Goal: Use online tool/utility: Utilize a website feature to perform a specific function

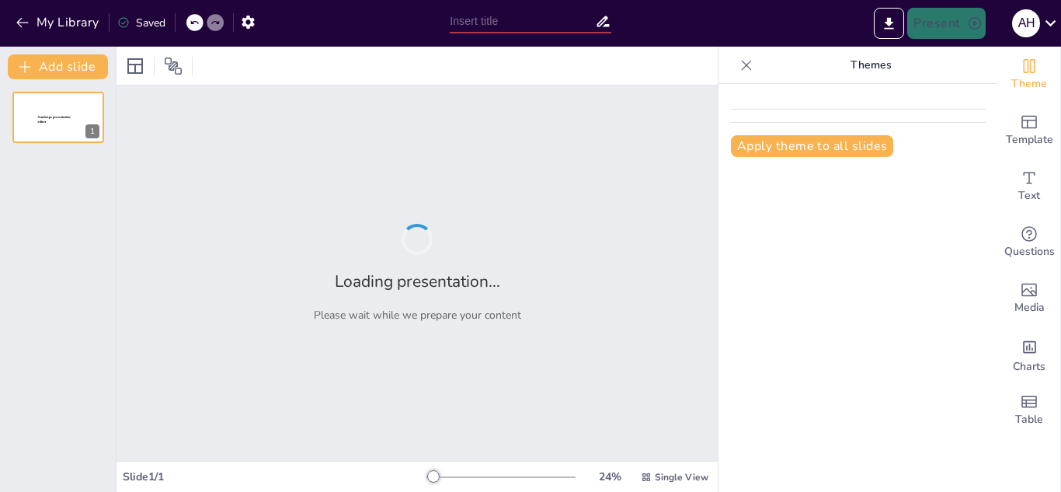
type input "Concepto y características de los movimientos sociales"
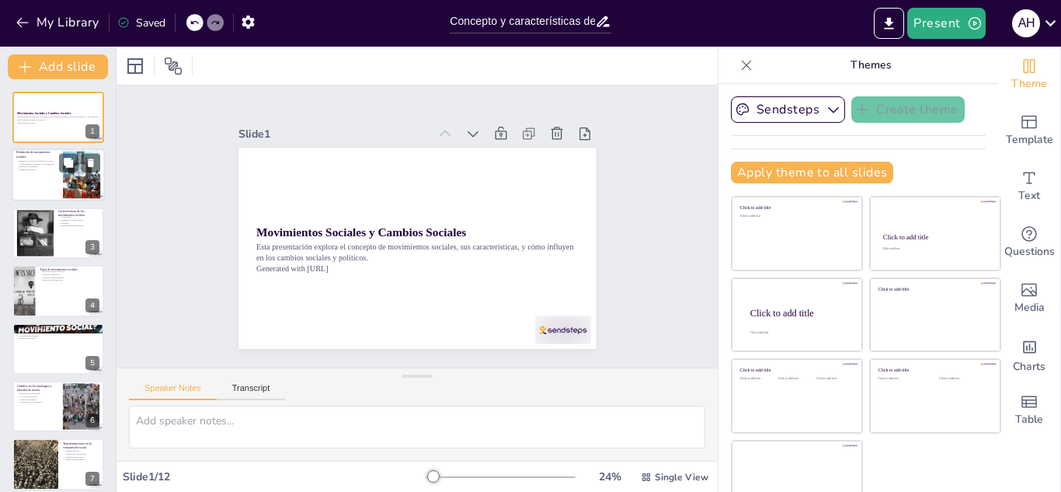
click at [82, 176] on div at bounding box center [82, 174] width 71 height 47
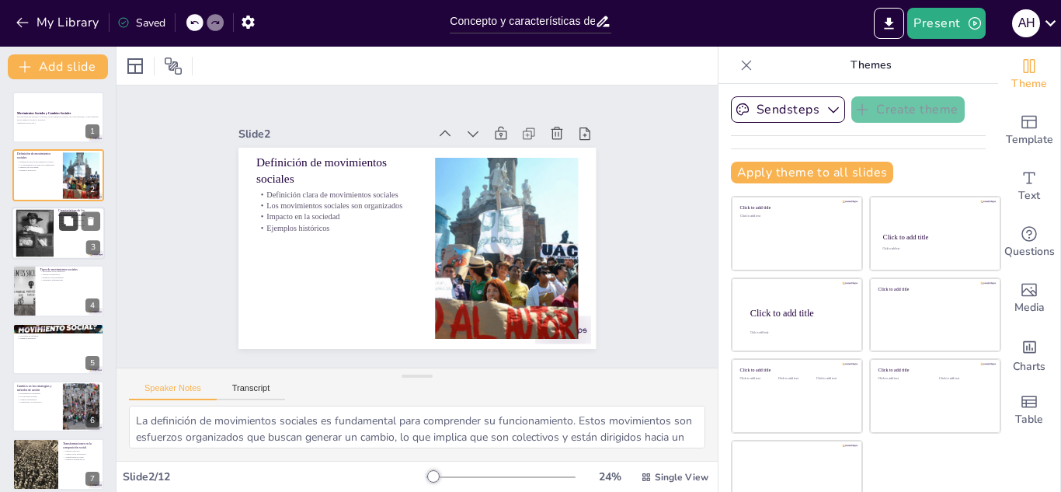
click at [68, 225] on icon at bounding box center [68, 220] width 9 height 9
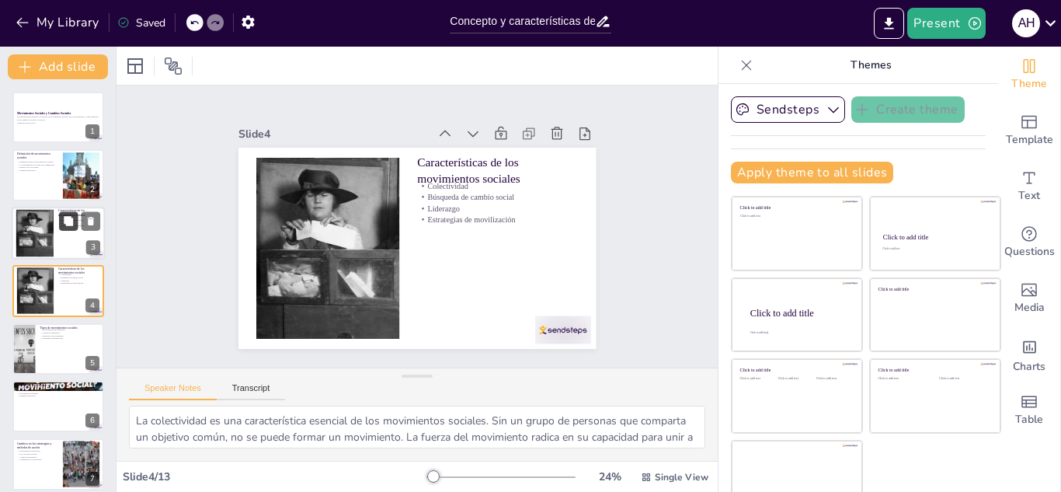
scroll to position [5, 0]
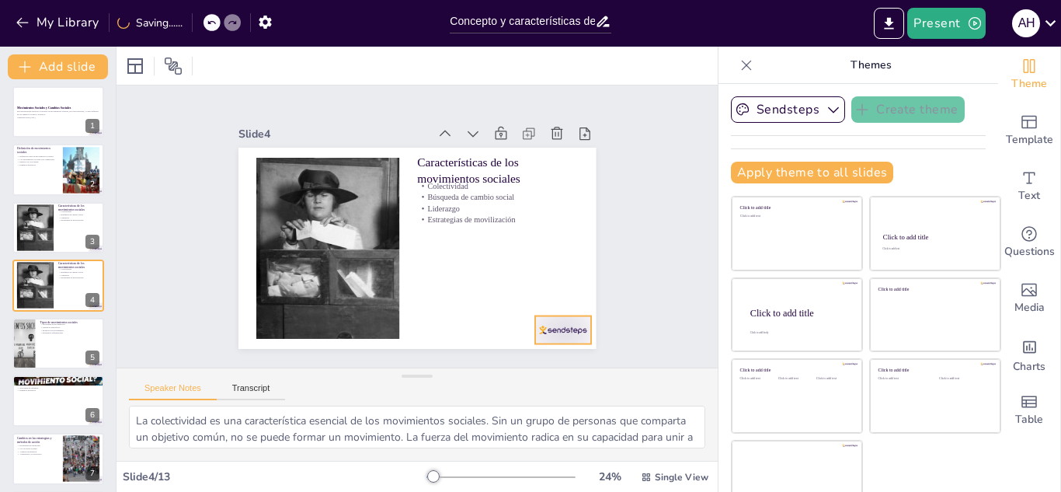
click at [541, 328] on div at bounding box center [563, 330] width 56 height 28
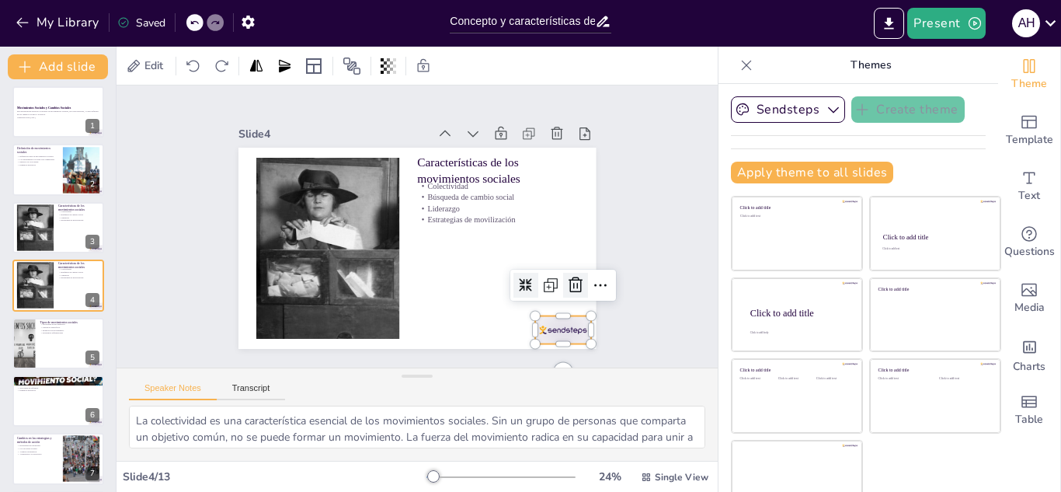
click at [566, 287] on icon at bounding box center [575, 285] width 19 height 19
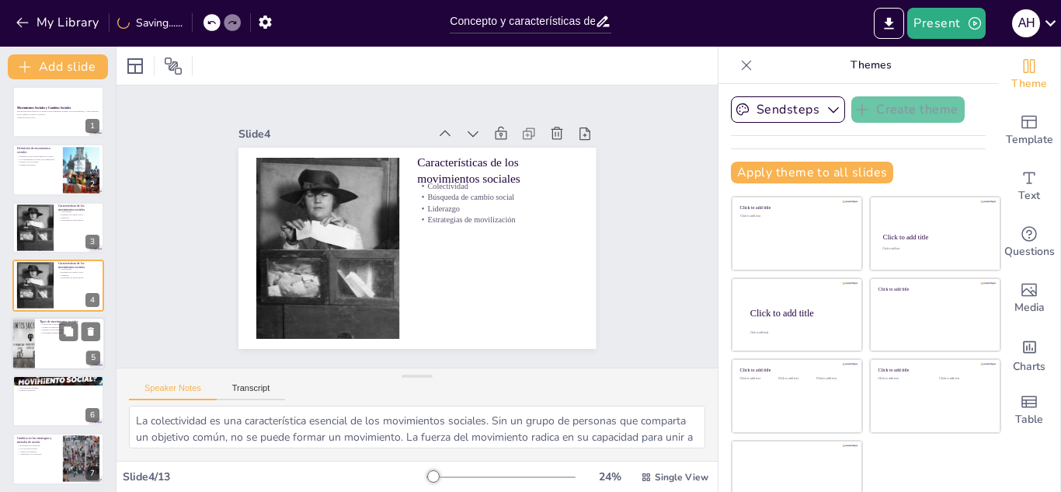
click at [72, 341] on div at bounding box center [58, 343] width 93 height 53
type textarea "La diversidad de movimientos sociales refleja la variedad de problemas que enfr…"
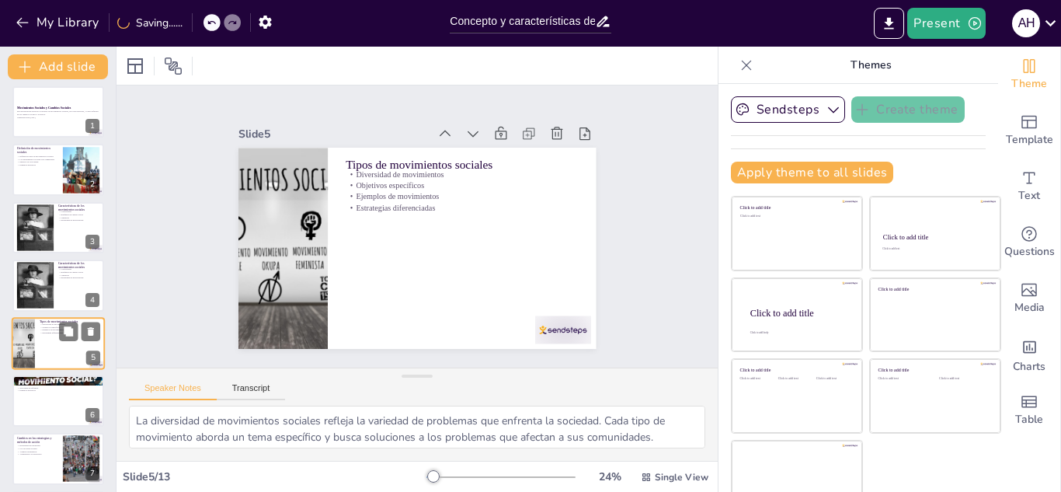
scroll to position [63, 0]
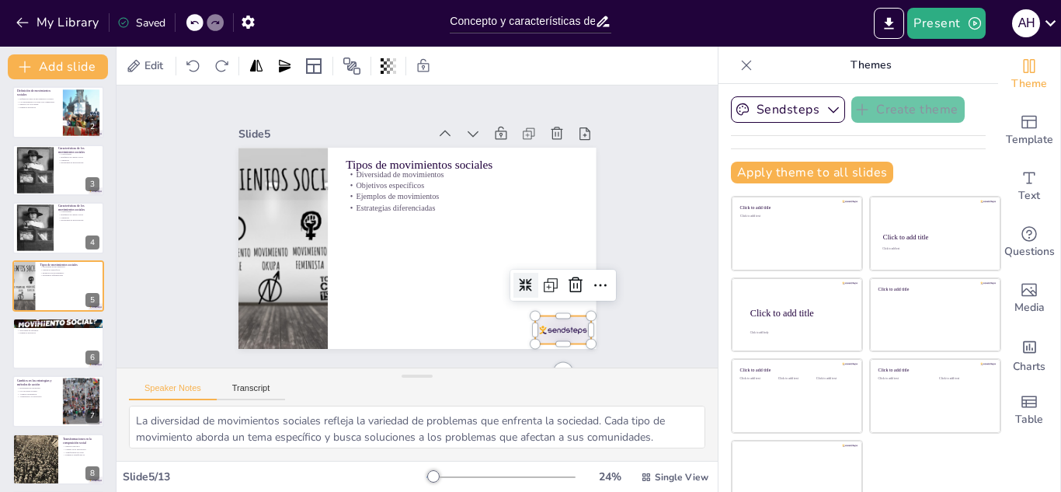
click at [535, 320] on div at bounding box center [563, 330] width 56 height 28
click at [568, 276] on icon at bounding box center [575, 284] width 14 height 16
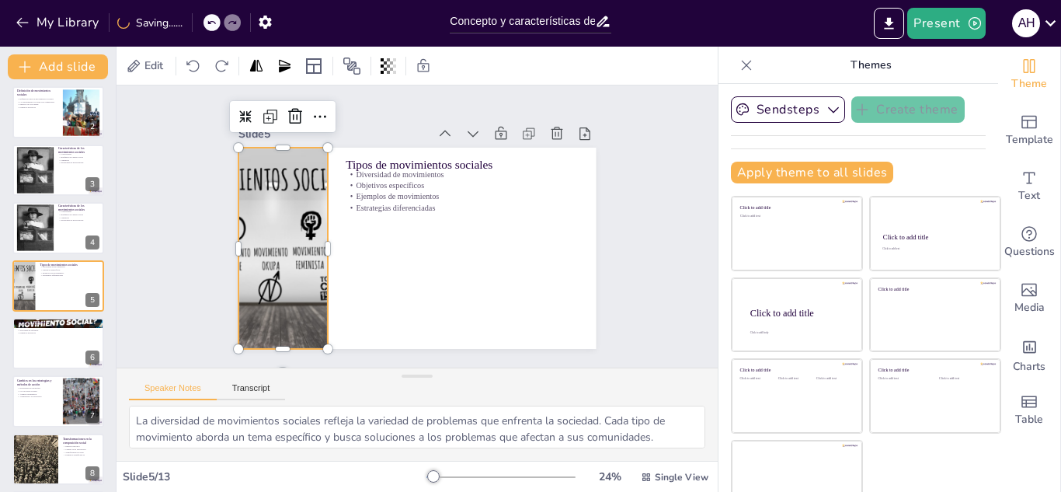
click at [290, 294] on div at bounding box center [283, 206] width 396 height 300
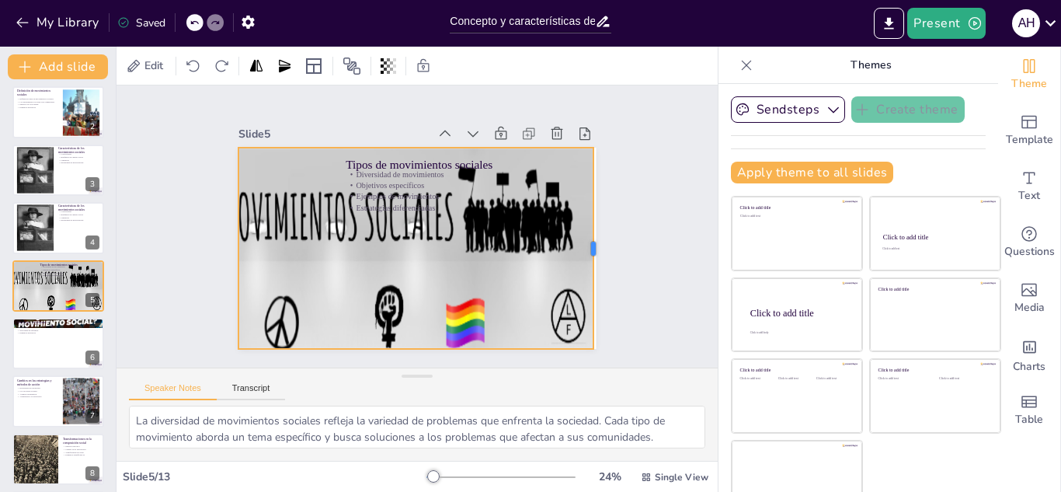
drag, startPoint x: 313, startPoint y: 242, endPoint x: 579, endPoint y: 207, distance: 267.9
click at [579, 207] on div at bounding box center [595, 266] width 33 height 201
click at [454, 111] on icon at bounding box center [464, 120] width 20 height 20
click at [443, 111] on icon at bounding box center [452, 116] width 19 height 19
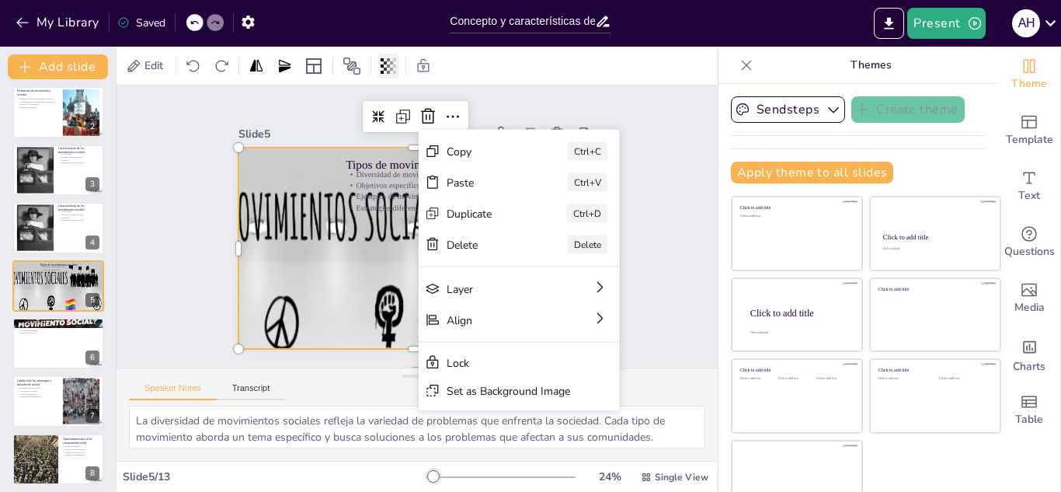
click at [384, 71] on icon at bounding box center [382, 66] width 3 height 16
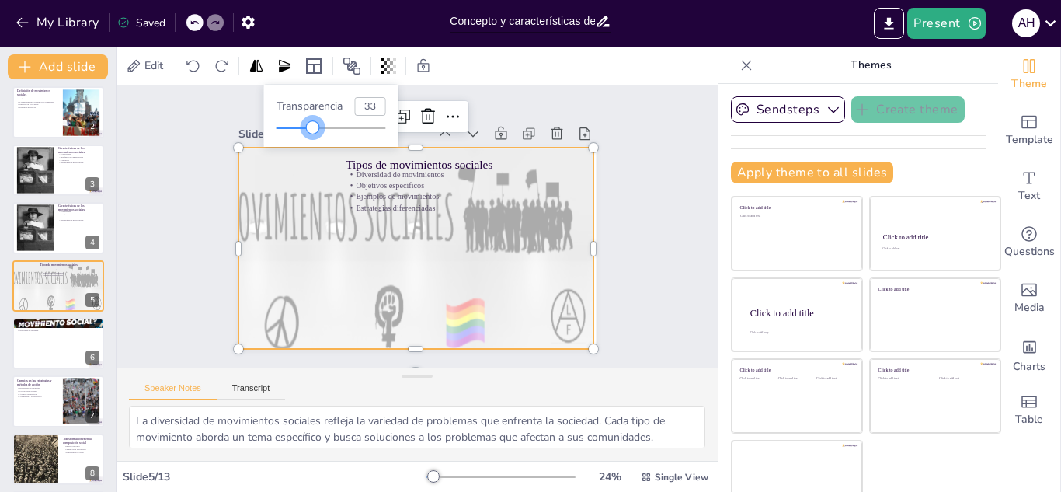
click at [313, 123] on div at bounding box center [331, 128] width 110 height 12
type input "14"
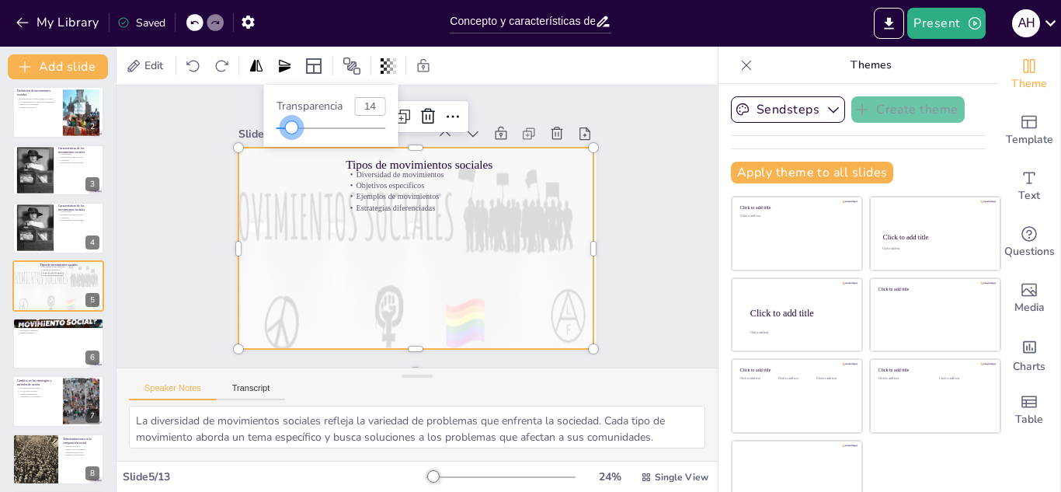
click at [292, 127] on div at bounding box center [284, 128] width 16 height 2
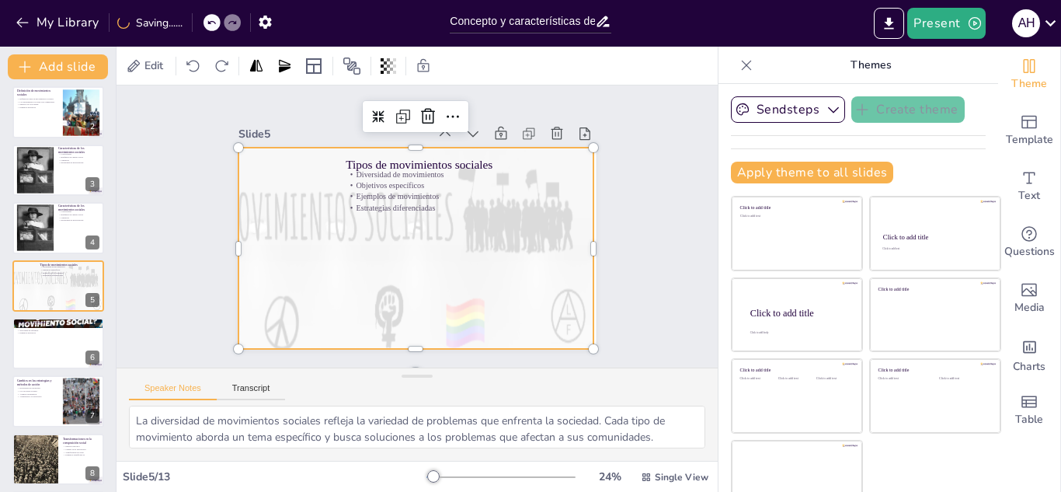
click at [450, 252] on div at bounding box center [350, 366] width 486 height 436
click at [418, 205] on div "Tipos de movimientos sociales Diversidad de movimientos Objetivos específicos E…" at bounding box center [412, 247] width 391 height 271
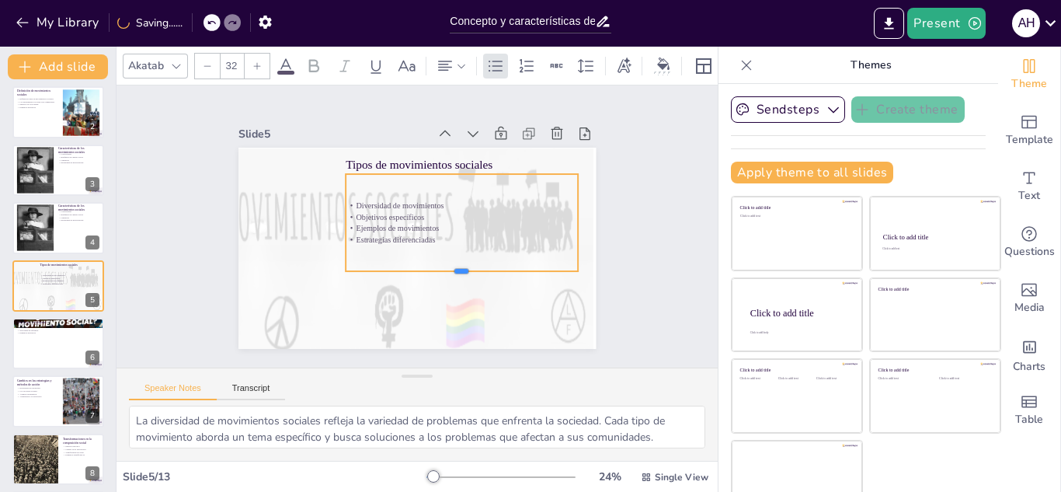
drag, startPoint x: 443, startPoint y: 203, endPoint x: 461, endPoint y: 269, distance: 68.4
click at [461, 269] on div at bounding box center [456, 281] width 232 height 37
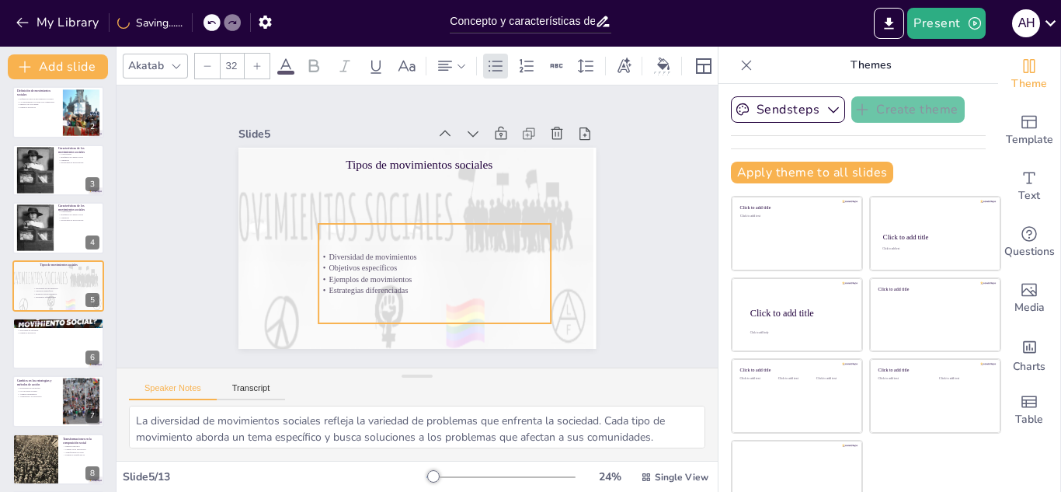
drag, startPoint x: 329, startPoint y: 218, endPoint x: 302, endPoint y: 268, distance: 56.7
click at [318, 273] on p "Ejemplos de movimientos" at bounding box center [434, 278] width 232 height 11
click at [615, 228] on div "Slide 1 Movimientos Sociales y Cambios Sociales Esta presentación explora el co…" at bounding box center [416, 226] width 503 height 459
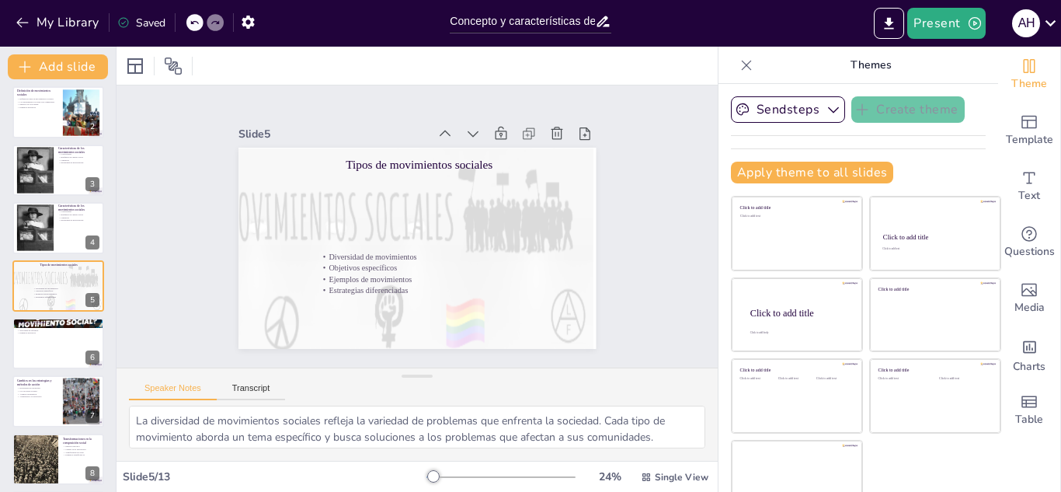
click at [197, 19] on icon at bounding box center [193, 22] width 9 height 9
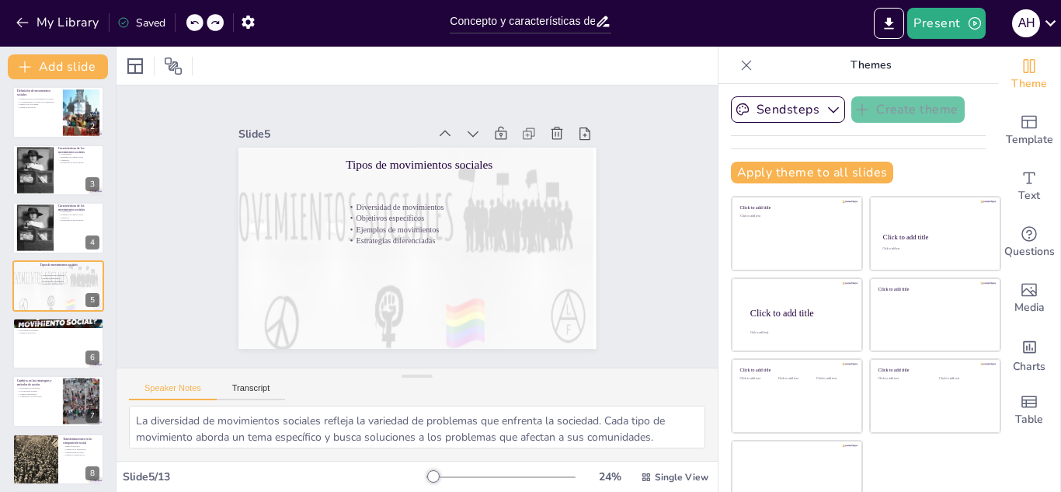
click at [197, 19] on icon at bounding box center [193, 22] width 9 height 9
click at [190, 22] on icon at bounding box center [193, 22] width 9 height 9
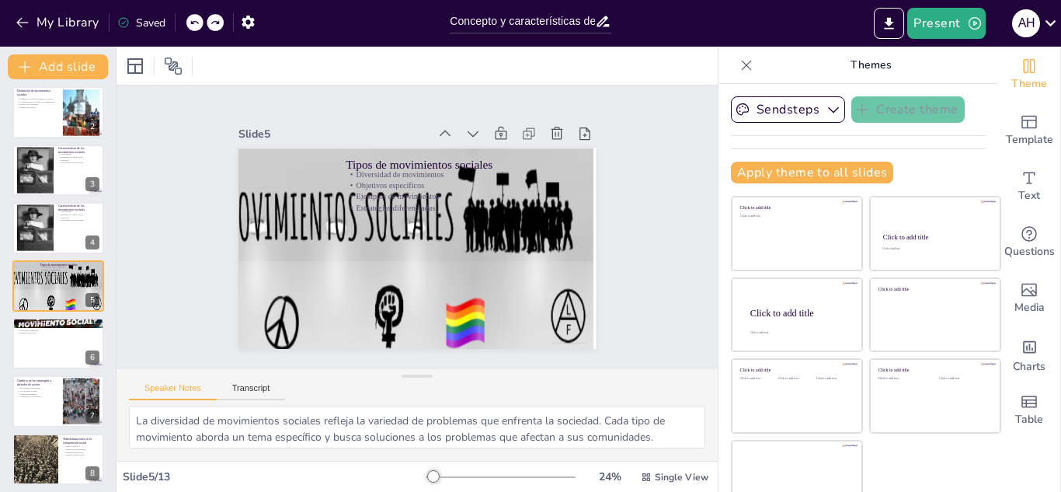
click at [190, 22] on icon at bounding box center [193, 22] width 9 height 9
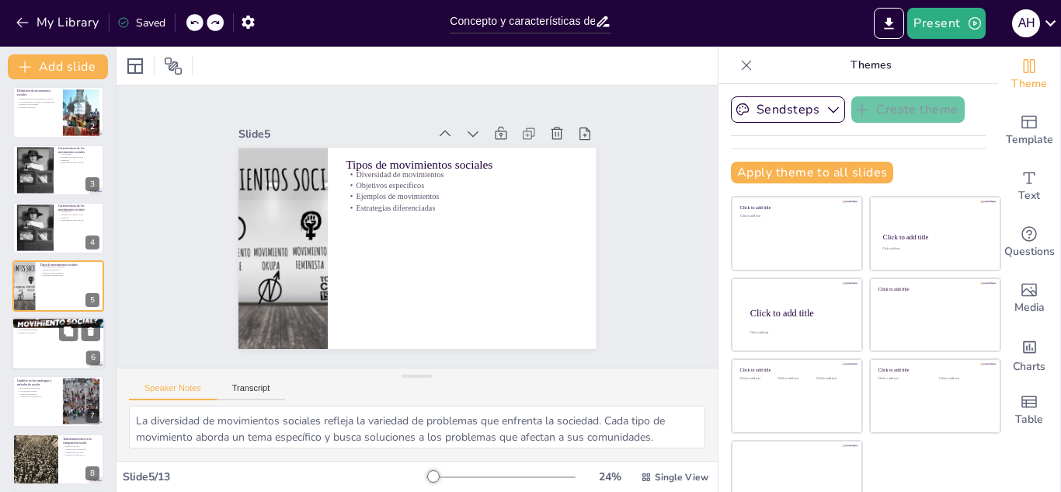
click at [76, 345] on div at bounding box center [58, 343] width 93 height 53
type textarea "Las desigualdades sociales son una de las principales causas que originan movim…"
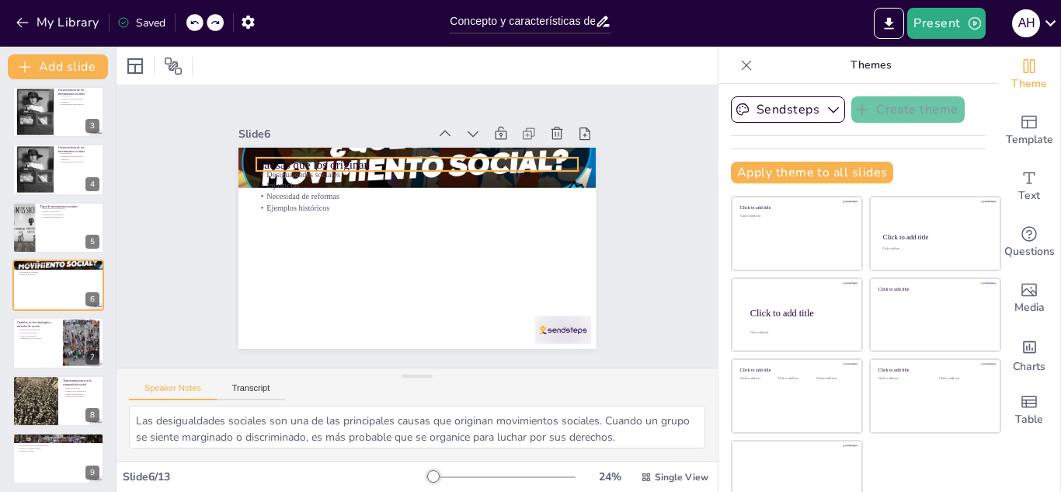
click at [303, 156] on p "Causas que los originan" at bounding box center [417, 164] width 322 height 16
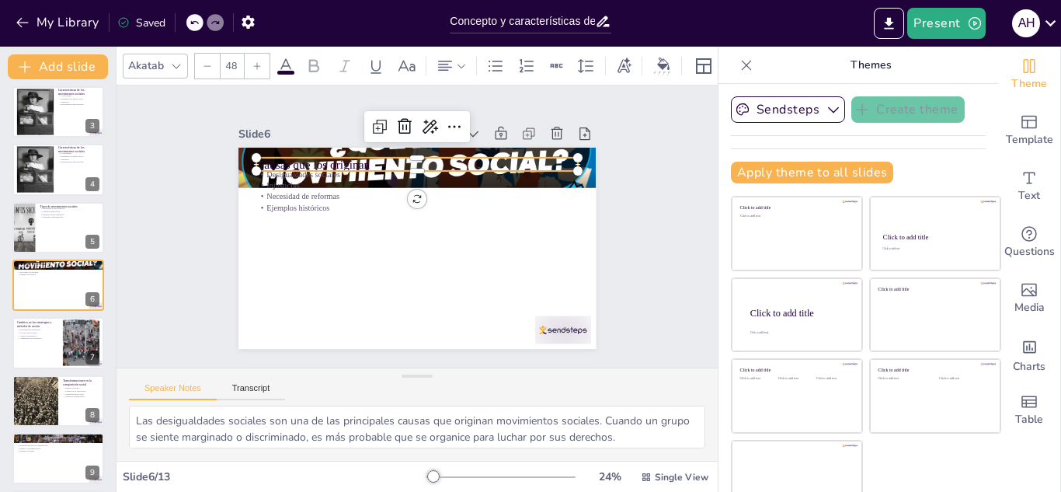
click at [303, 156] on p "Causas que los originan" at bounding box center [417, 164] width 322 height 16
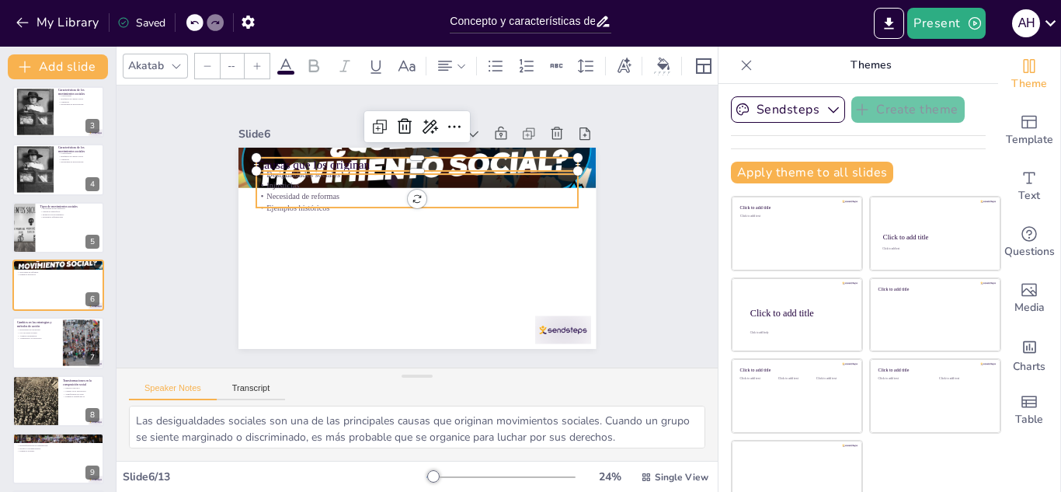
click at [349, 181] on p "Injusticias" at bounding box center [417, 184] width 322 height 11
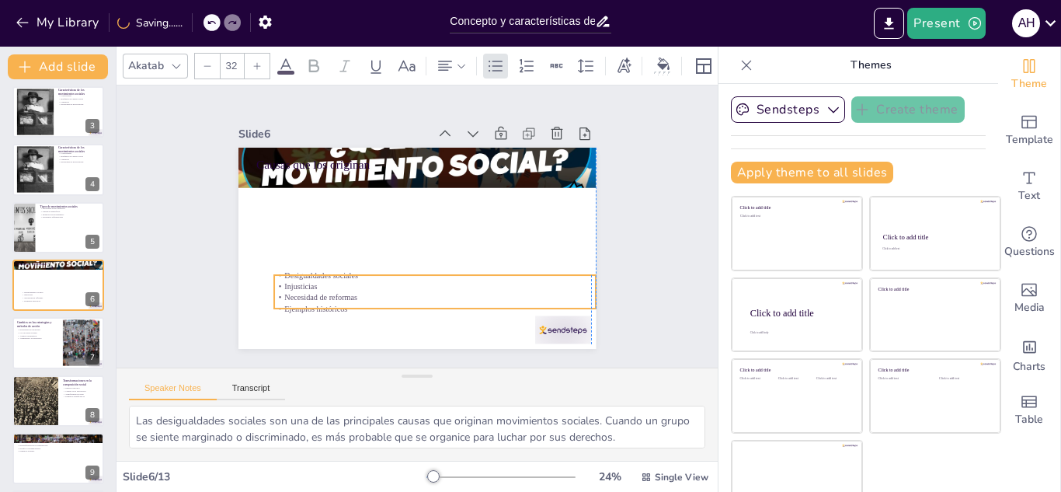
drag, startPoint x: 426, startPoint y: 200, endPoint x: 441, endPoint y: 301, distance: 102.2
click at [441, 301] on p "Ejemplos históricos" at bounding box center [417, 310] width 317 height 78
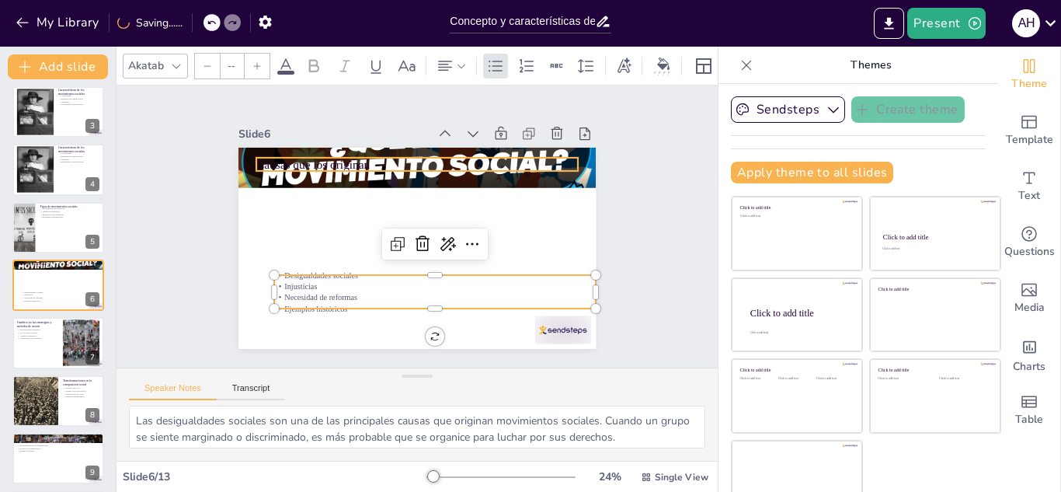
click at [346, 151] on div "Causas que los originan Desigualdades sociales Injusticias Necesidad de reforma…" at bounding box center [412, 247] width 391 height 271
type input "48"
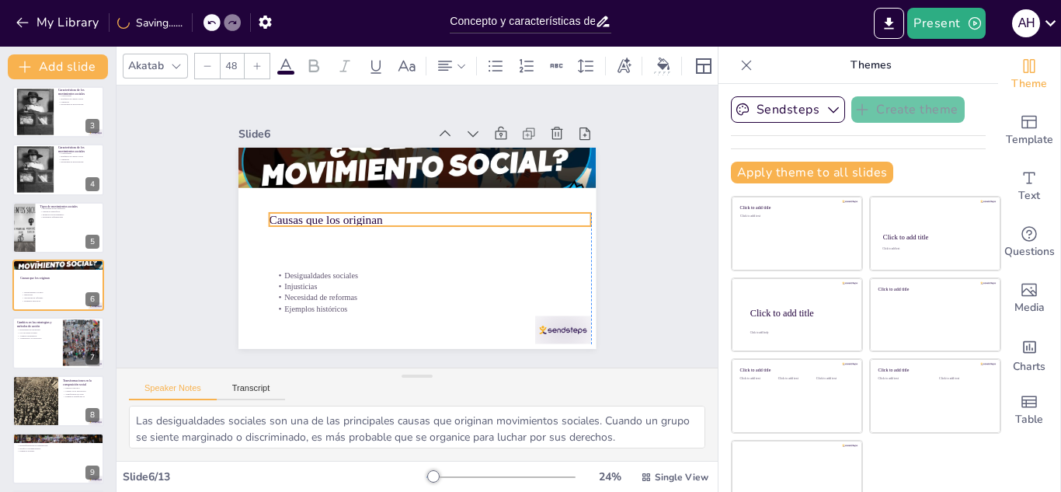
drag, startPoint x: 390, startPoint y: 164, endPoint x: 401, endPoint y: 219, distance: 56.2
click at [401, 219] on p "Causas que los originan" at bounding box center [430, 219] width 322 height 16
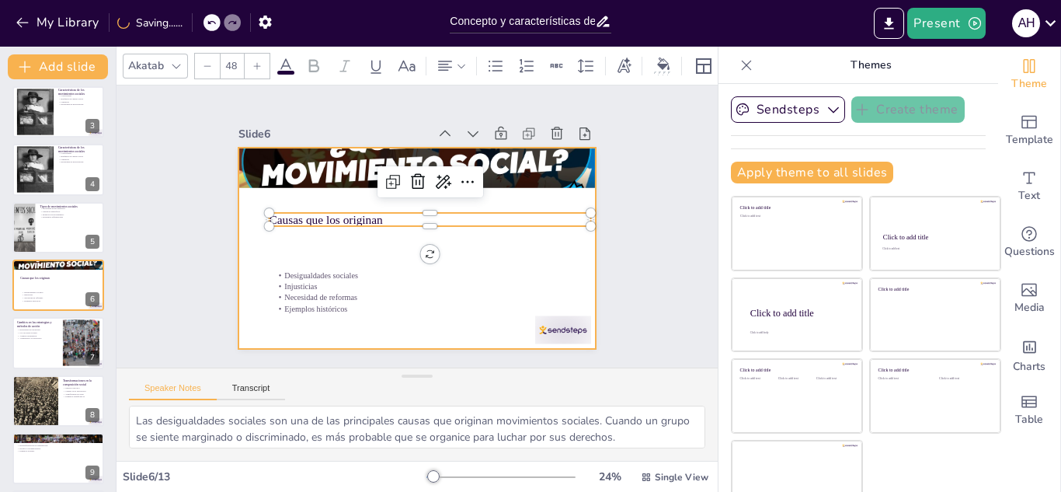
click at [290, 311] on div at bounding box center [416, 248] width 357 height 201
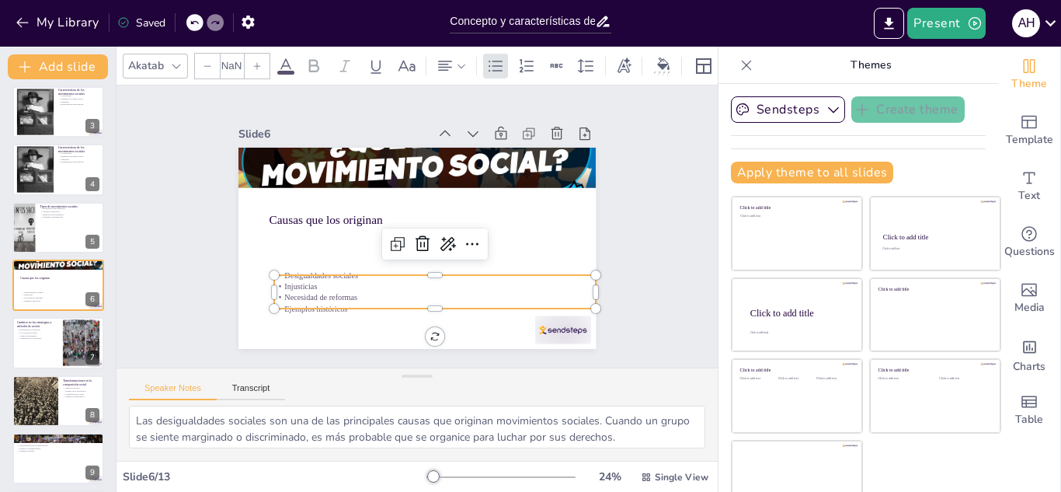
type input "32"
click at [312, 295] on p "Necesidad de reformas" at bounding box center [419, 299] width 317 height 78
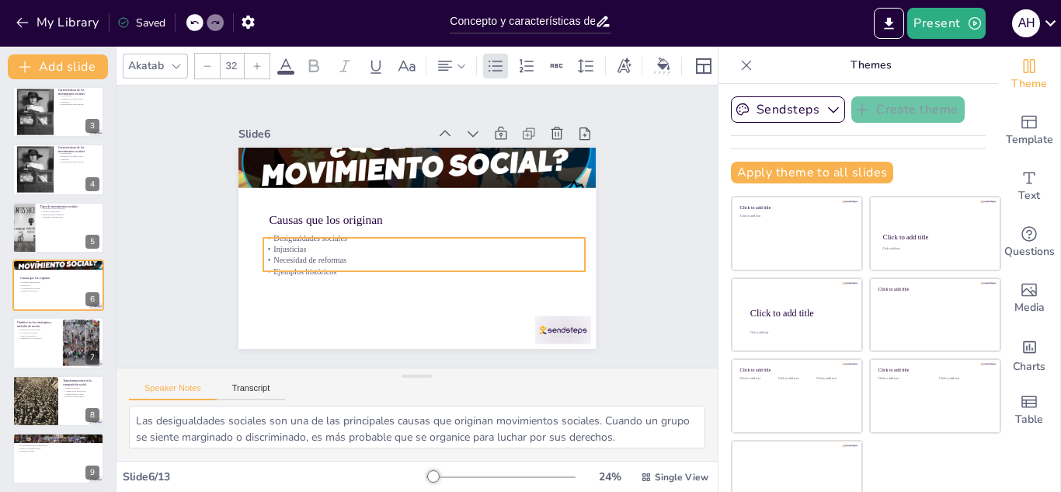
drag, startPoint x: 360, startPoint y: 269, endPoint x: 349, endPoint y: 232, distance: 38.8
click at [349, 232] on p "Desigualdades sociales" at bounding box center [418, 239] width 298 height 141
click at [50, 329] on p "Diversidad de estrategias" at bounding box center [37, 330] width 42 height 3
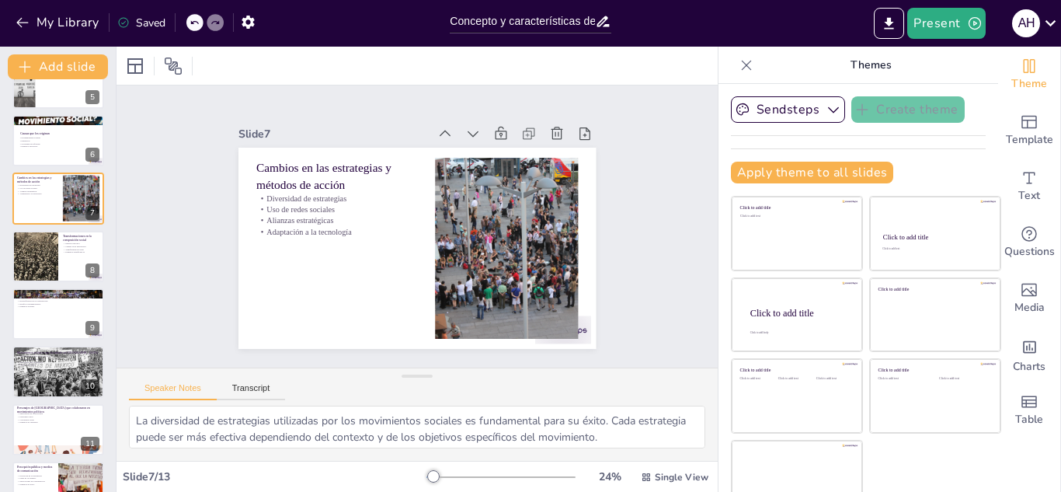
scroll to position [276, 0]
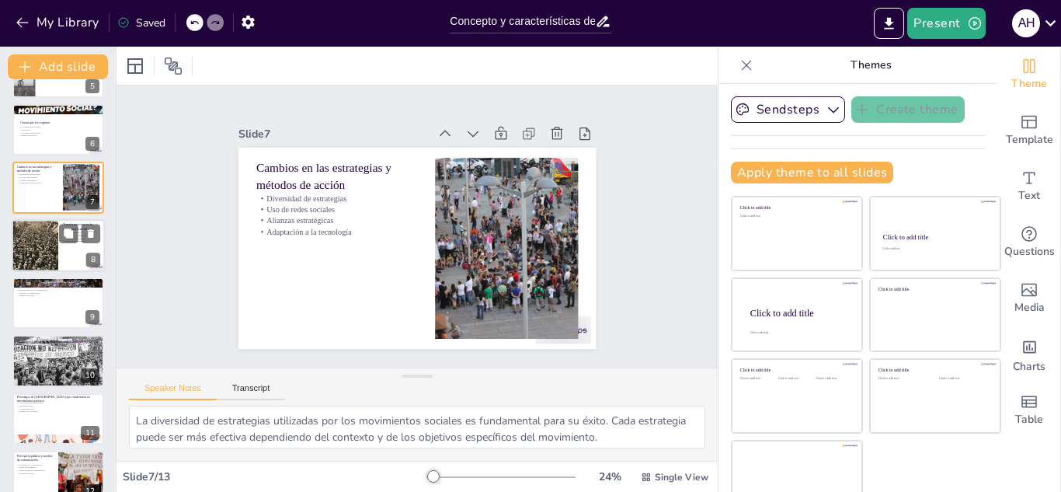
click at [67, 244] on div at bounding box center [58, 245] width 93 height 53
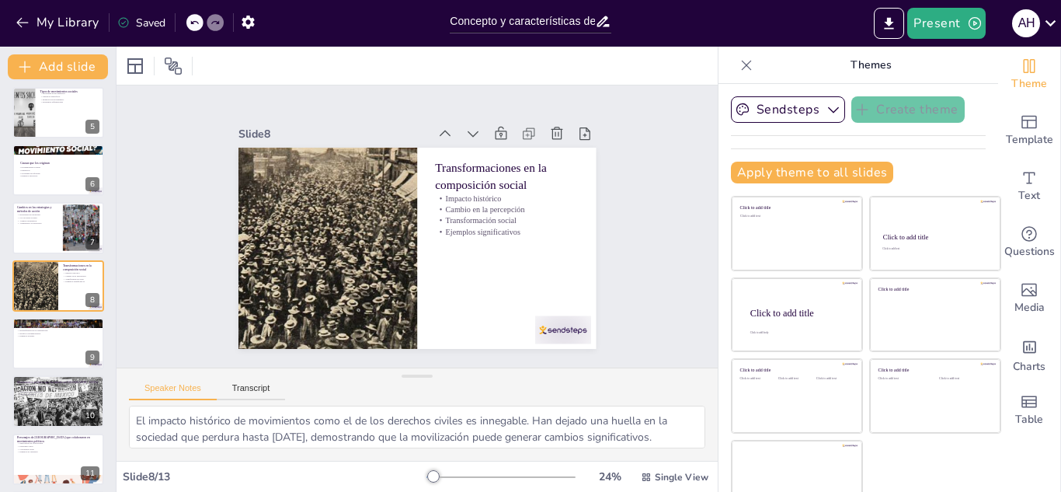
scroll to position [261, 0]
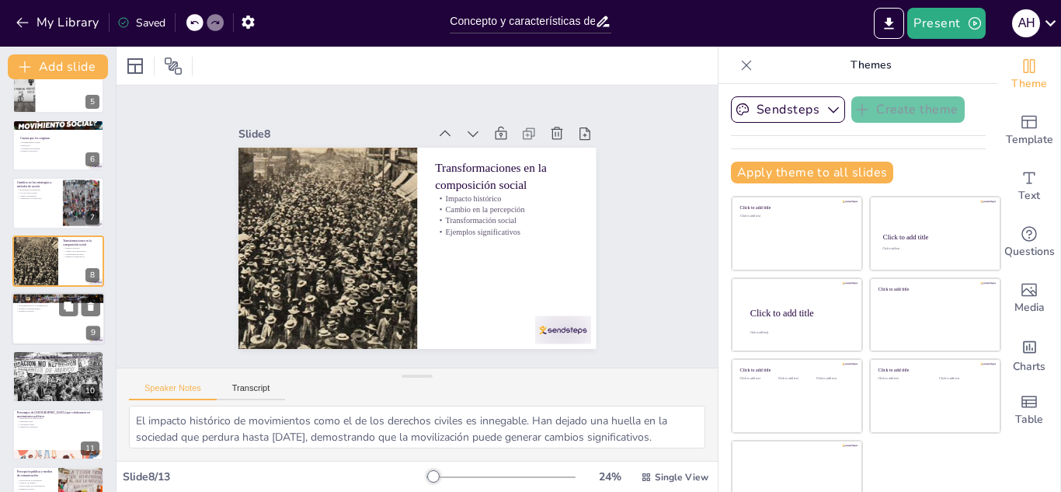
click at [35, 329] on div at bounding box center [58, 318] width 93 height 53
type textarea "La inclusión de nuevas voces en el liderazgo de movimientos sociales es esencia…"
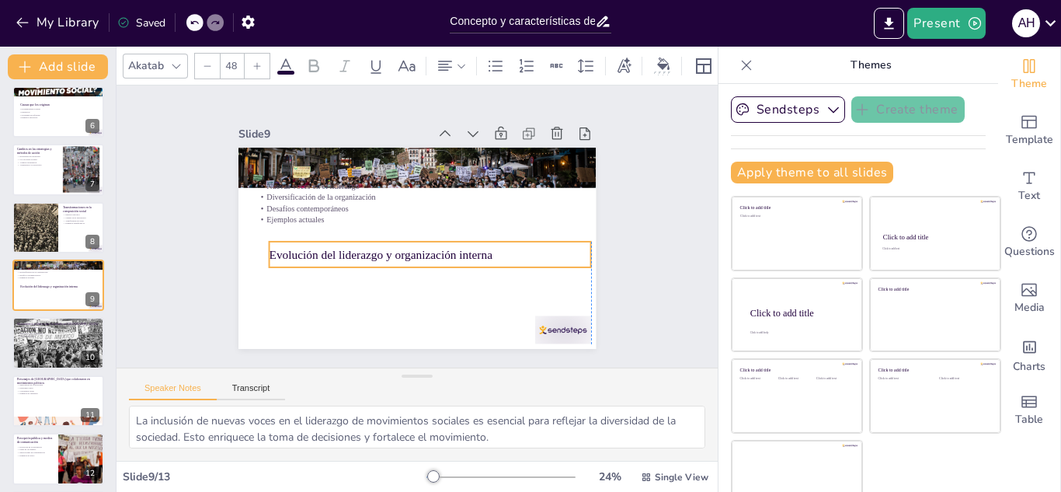
drag, startPoint x: 297, startPoint y: 164, endPoint x: 312, endPoint y: 246, distance: 83.6
click at [312, 246] on p "Evolución del liderazgo y organización interna" at bounding box center [427, 255] width 322 height 50
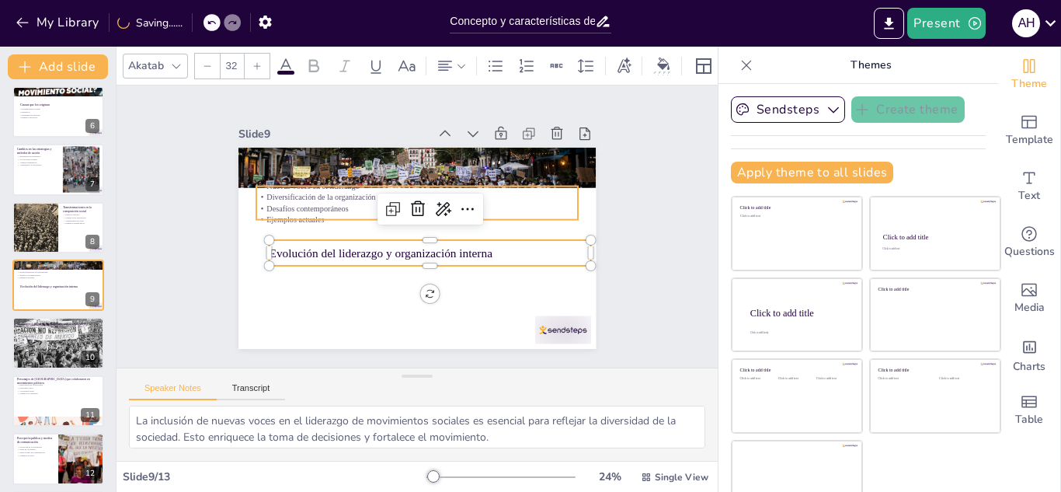
click at [280, 204] on p "Desafíos contemporáneos" at bounding box center [421, 209] width 317 height 78
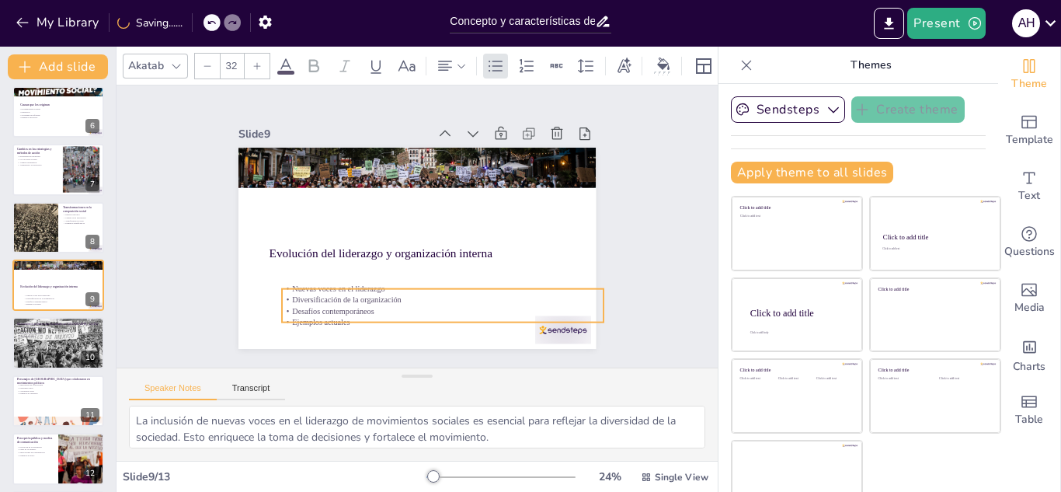
drag, startPoint x: 280, startPoint y: 204, endPoint x: 305, endPoint y: 307, distance: 105.7
click at [305, 307] on p "Desafíos contemporáneos" at bounding box center [434, 312] width 322 height 45
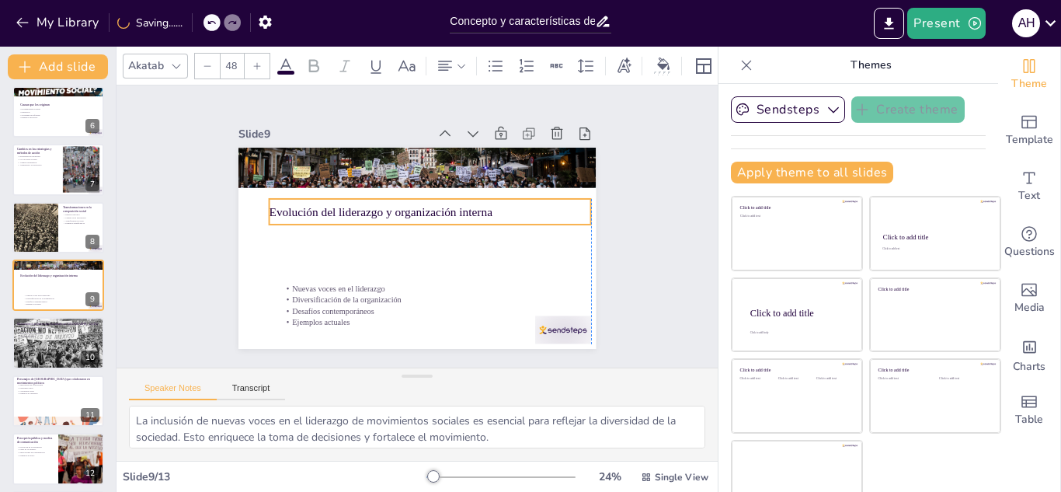
drag, startPoint x: 303, startPoint y: 246, endPoint x: 301, endPoint y: 204, distance: 42.0
click at [301, 204] on p "Evolución del liderazgo y organización interna" at bounding box center [431, 213] width 322 height 50
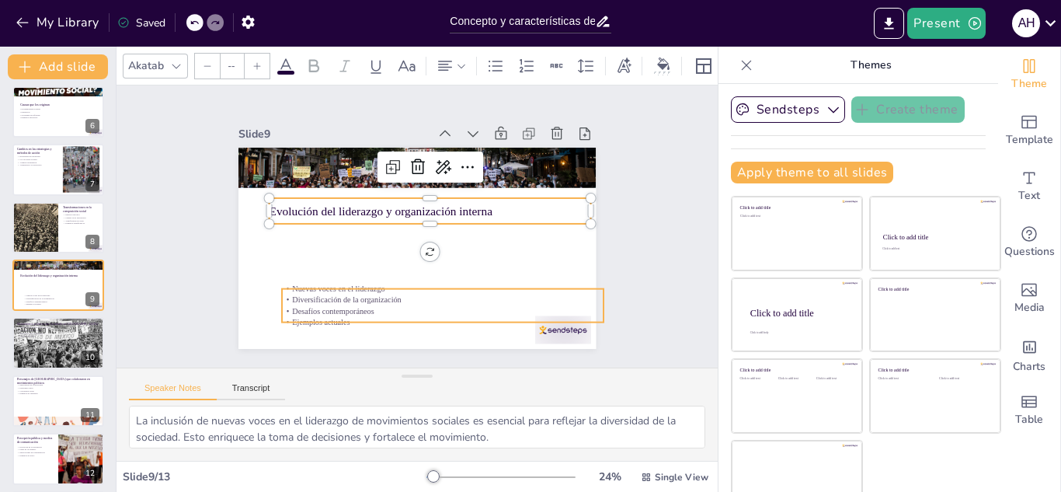
type input "32"
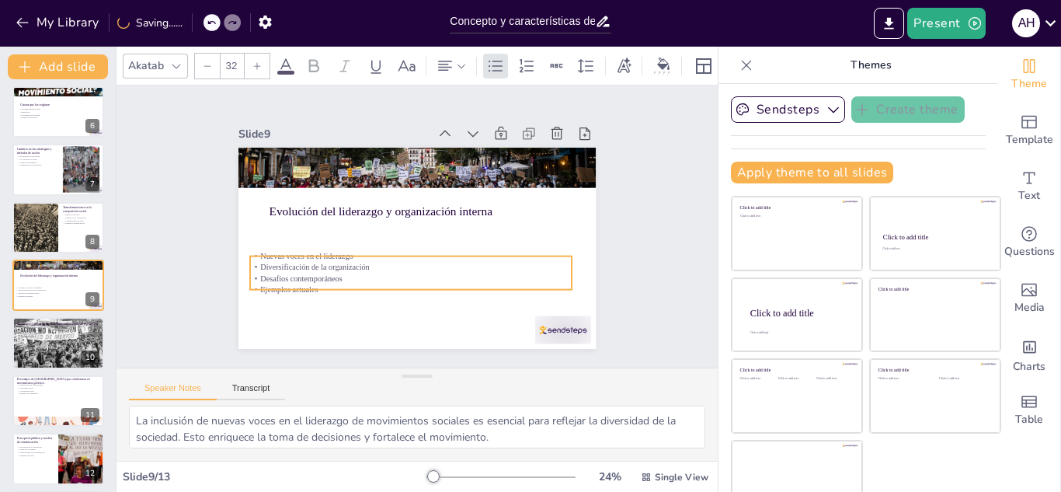
drag, startPoint x: 314, startPoint y: 287, endPoint x: 285, endPoint y: 255, distance: 43.5
click at [285, 255] on p "Nuevas voces en el liderazgo" at bounding box center [411, 256] width 322 height 11
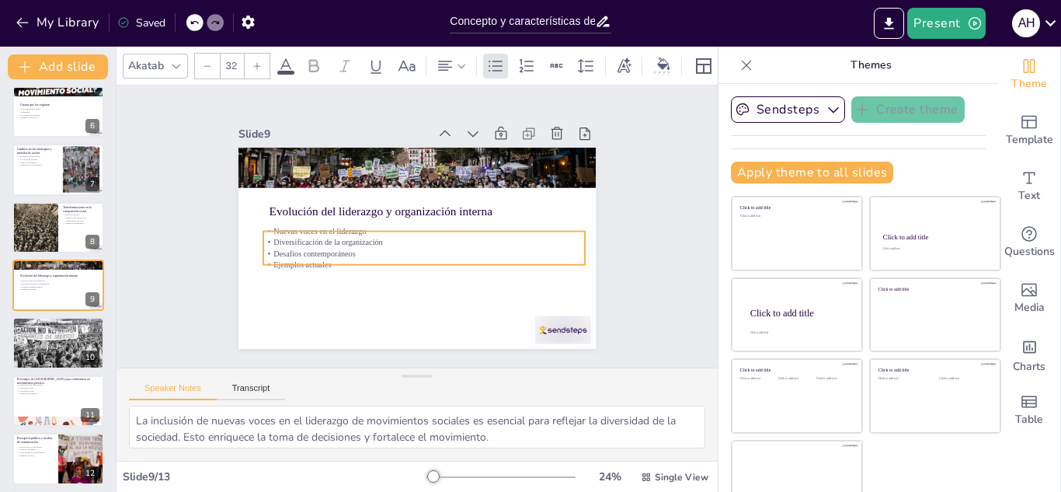
drag, startPoint x: 286, startPoint y: 262, endPoint x: 296, endPoint y: 237, distance: 26.8
click at [296, 237] on p "Diversificación de la organización" at bounding box center [423, 243] width 322 height 45
click at [33, 356] on div at bounding box center [58, 343] width 93 height 79
type textarea "Los desafíos que enfrentan los movimientos sociales en [GEOGRAPHIC_DATA] son si…"
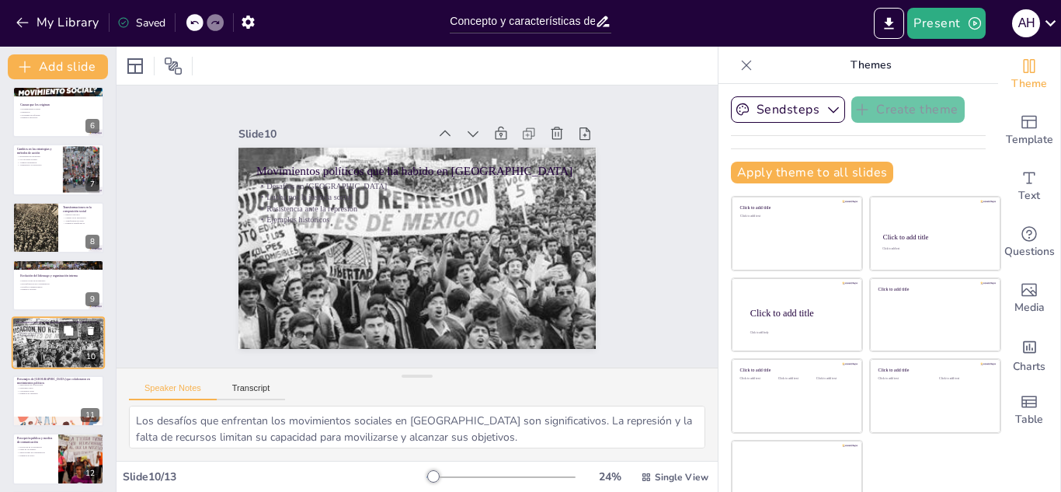
scroll to position [352, 0]
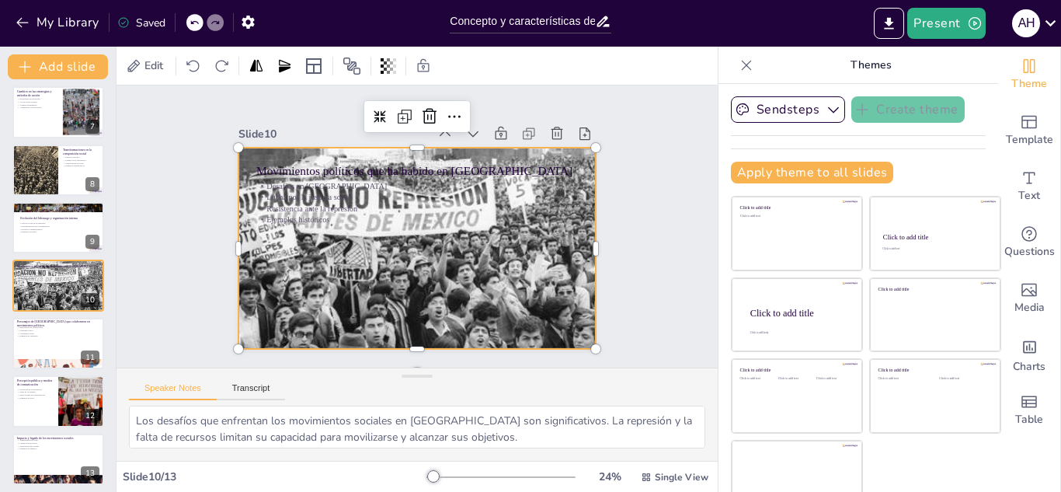
click at [339, 280] on div at bounding box center [415, 247] width 388 height 339
click at [395, 76] on div at bounding box center [388, 66] width 22 height 25
type input "13"
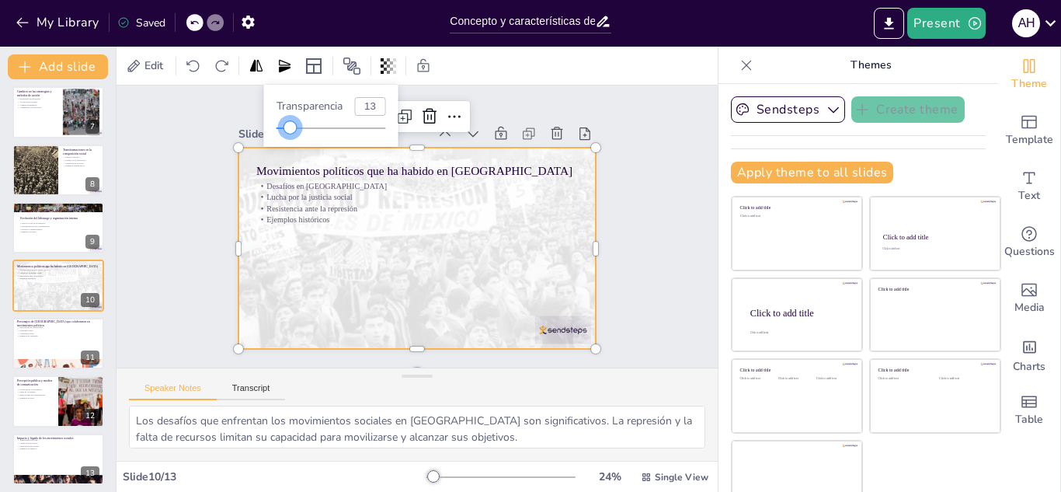
click at [290, 123] on div at bounding box center [331, 128] width 110 height 12
click at [363, 228] on div at bounding box center [416, 248] width 357 height 304
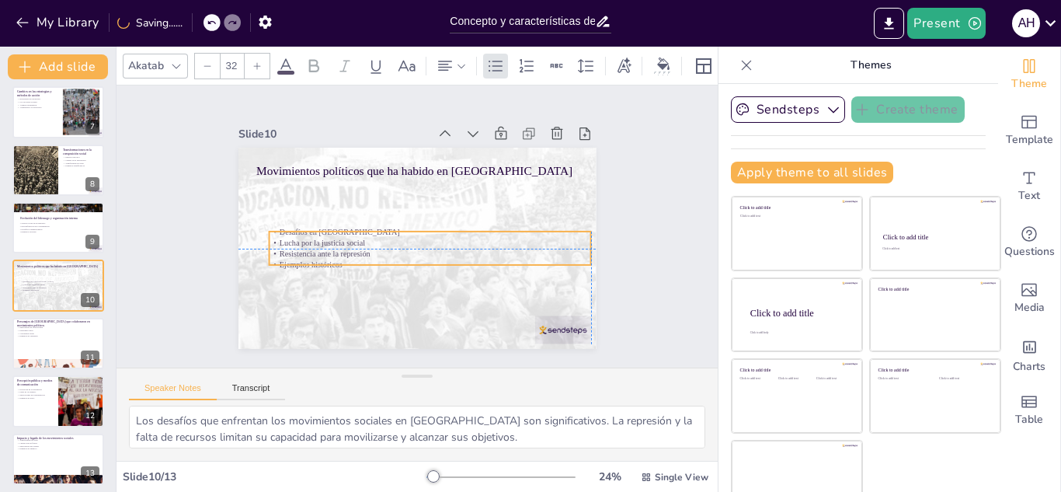
drag, startPoint x: 307, startPoint y: 208, endPoint x: 320, endPoint y: 250, distance: 44.0
click at [320, 250] on p "Ejemplos históricos" at bounding box center [426, 266] width 322 height 44
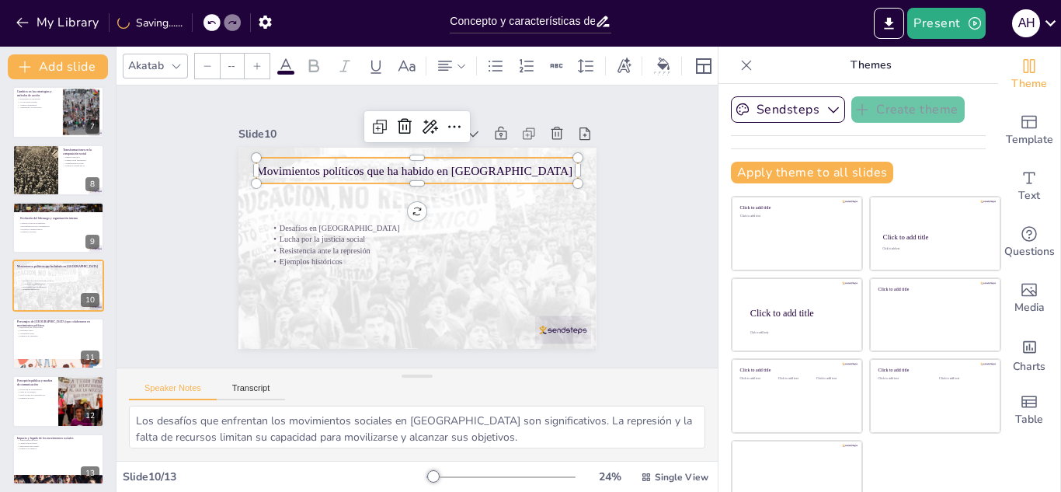
type input "48"
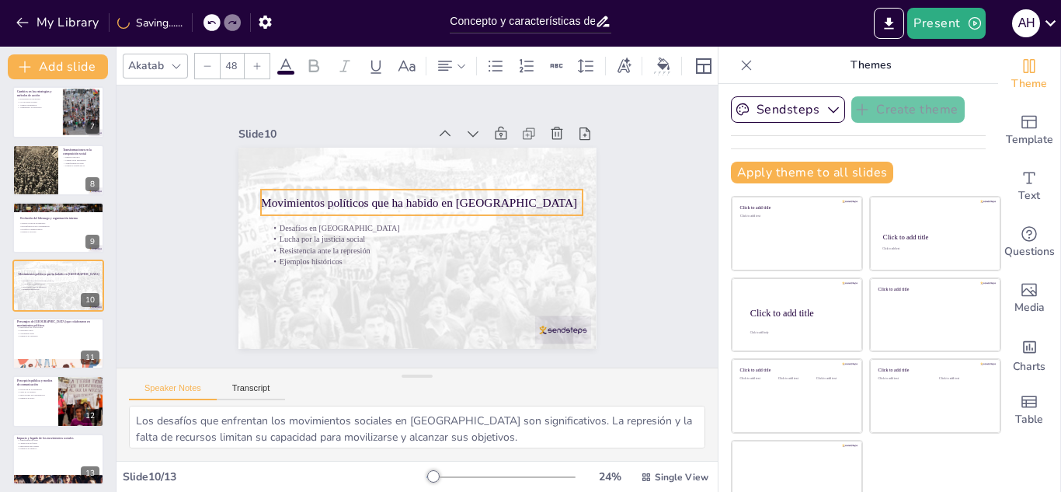
drag, startPoint x: 315, startPoint y: 168, endPoint x: 320, endPoint y: 200, distance: 32.2
click at [320, 200] on p "Movimientos políticos que ha habido en [GEOGRAPHIC_DATA]" at bounding box center [426, 203] width 318 height 83
click at [80, 335] on div at bounding box center [79, 331] width 41 height 19
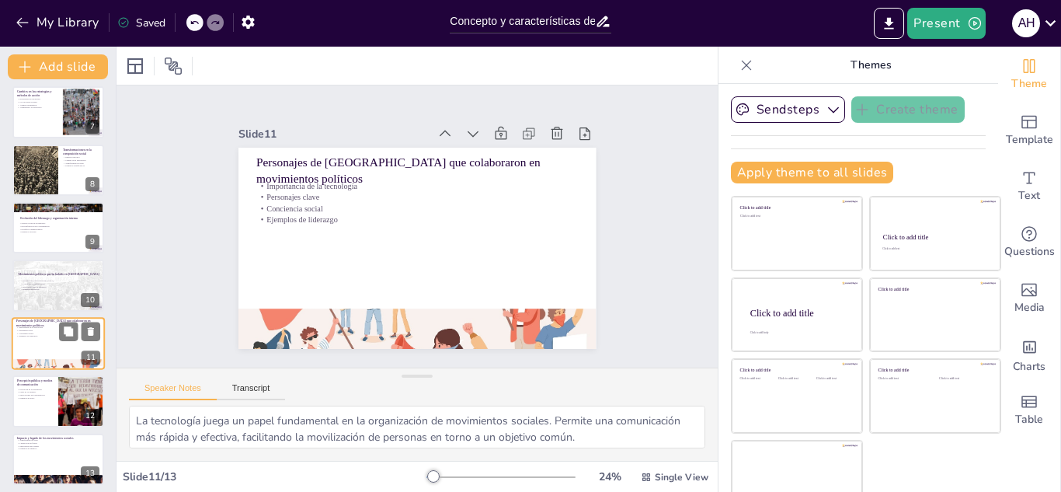
scroll to position [357, 0]
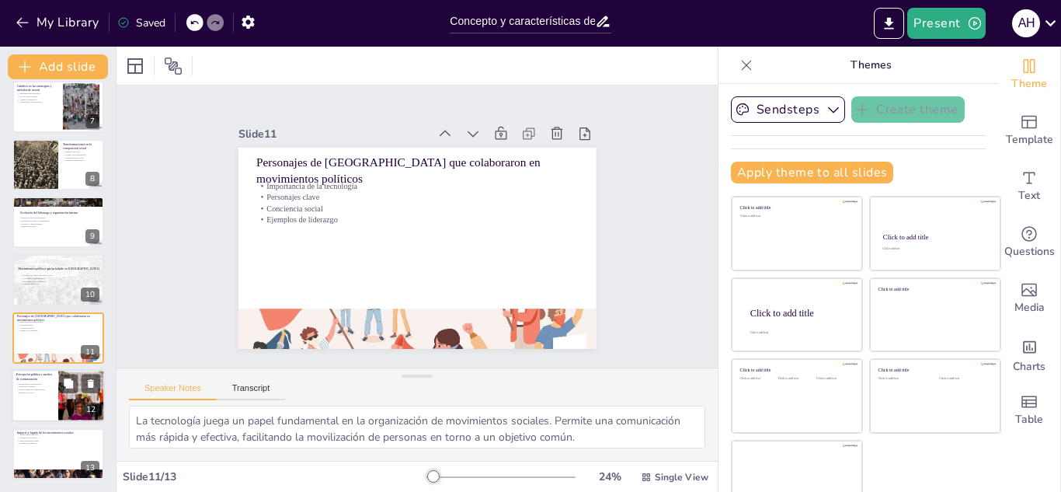
click at [65, 404] on div at bounding box center [81, 395] width 105 height 53
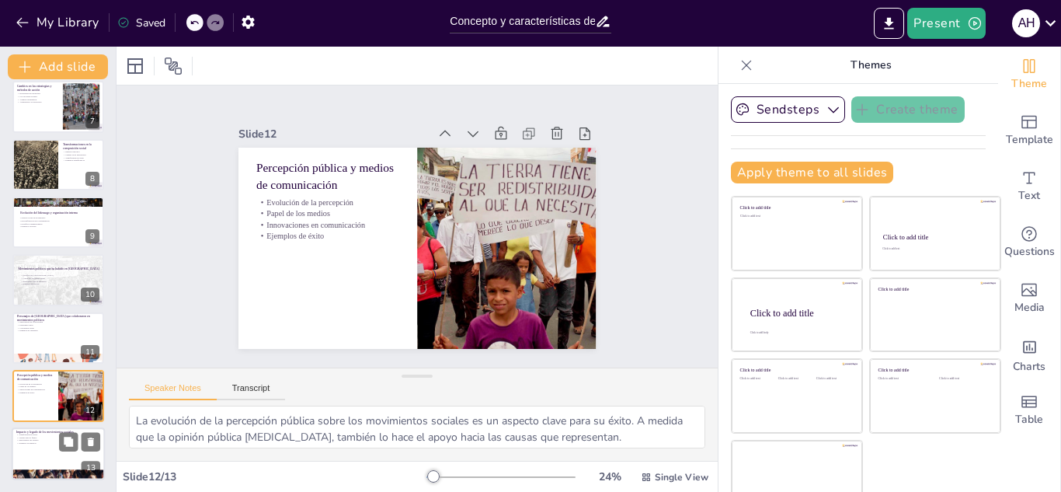
click at [53, 448] on div at bounding box center [58, 453] width 93 height 53
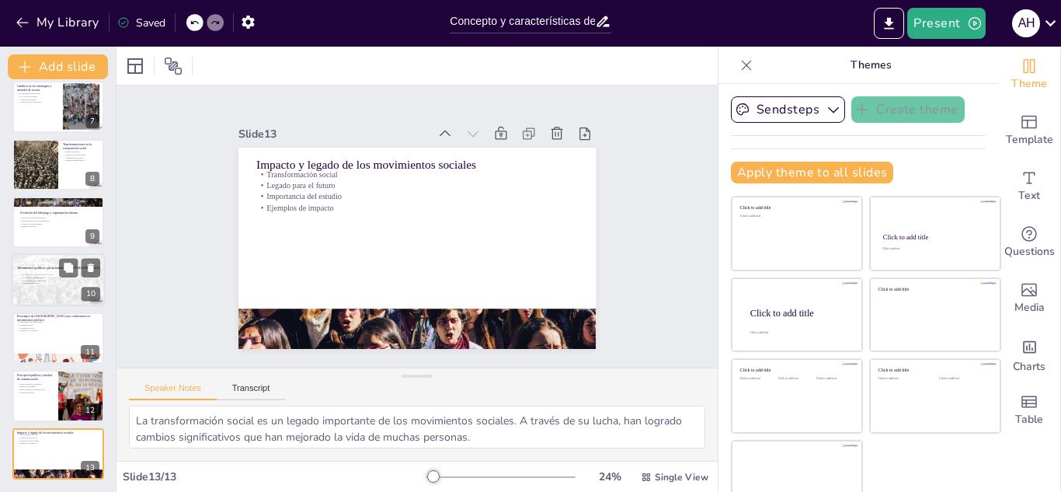
click at [62, 289] on div at bounding box center [58, 280] width 93 height 79
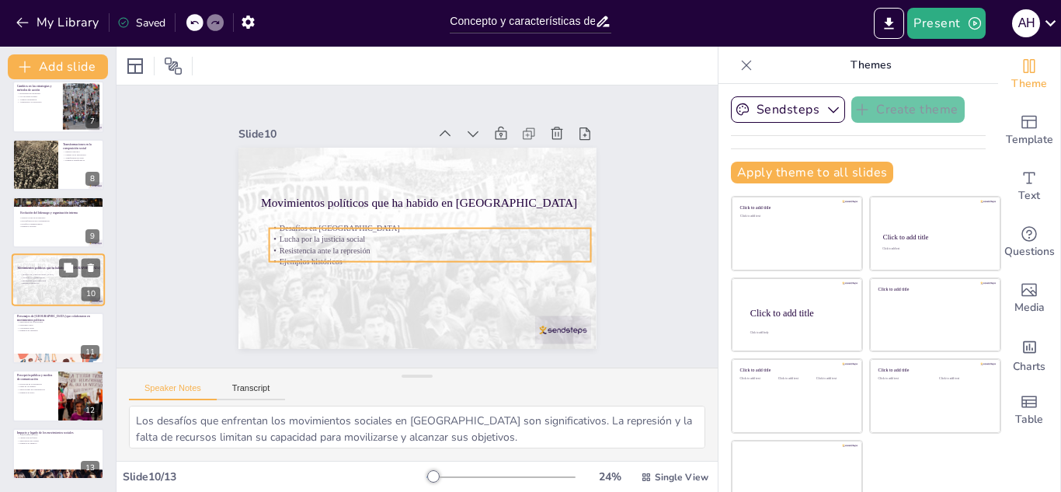
scroll to position [352, 0]
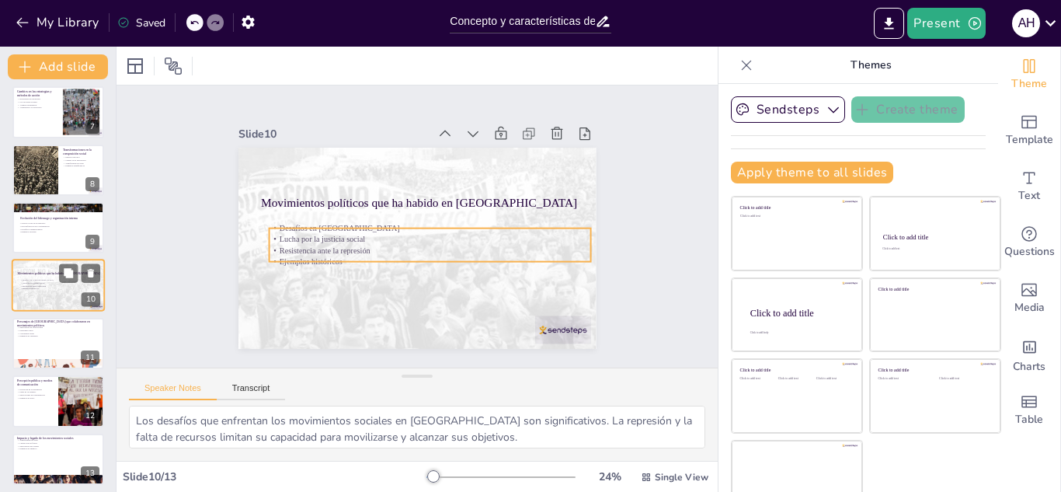
click at [62, 289] on p "Ejemplos históricos" at bounding box center [61, 288] width 84 height 3
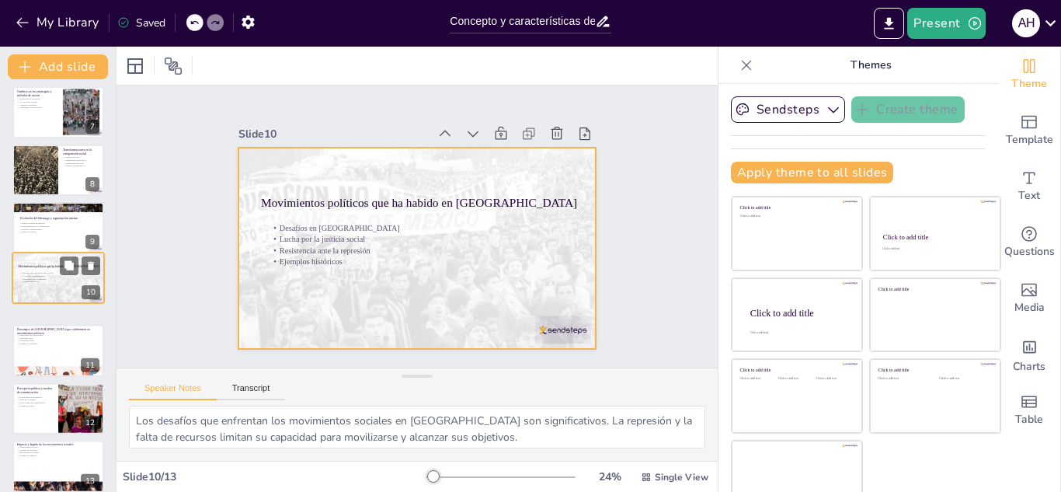
click at [61, 252] on div "Movimientos políticos que ha habido en [GEOGRAPHIC_DATA] Desafíos en [GEOGRAPHI…" at bounding box center [58, 252] width 92 height 0
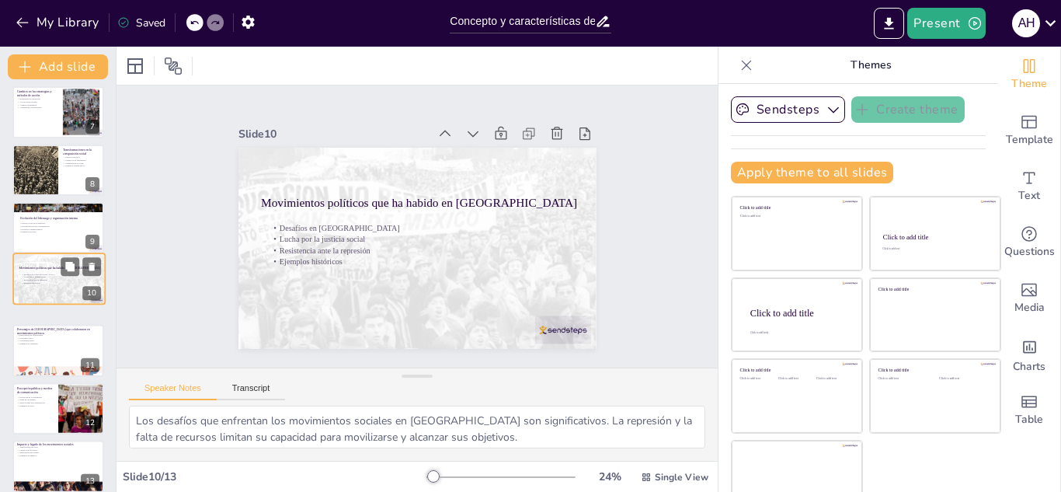
scroll to position [344, 0]
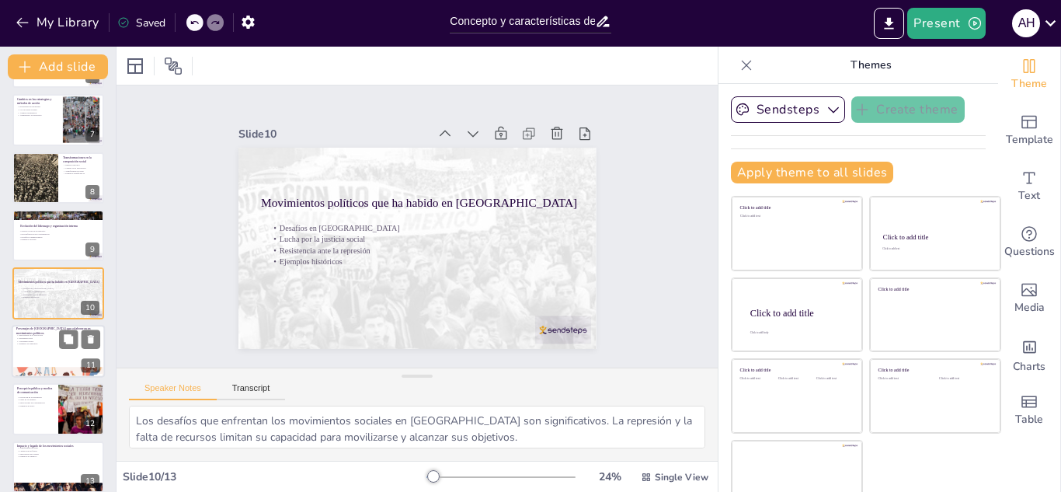
click at [41, 357] on div at bounding box center [58, 351] width 93 height 53
type textarea "La tecnología juega un papel fundamental en la organización de movimientos soci…"
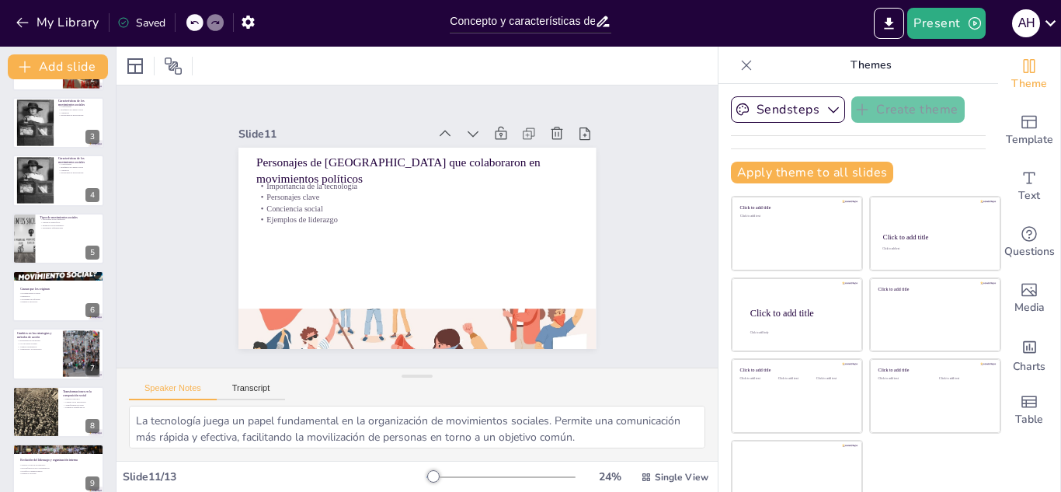
scroll to position [0, 0]
